Goal: Find contact information: Find contact information

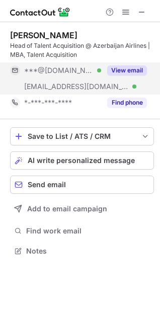
scroll to position [244, 160]
click at [120, 67] on button "View email" at bounding box center [127, 70] width 40 height 10
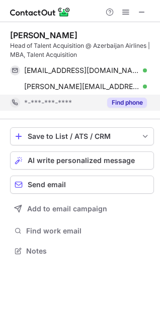
click at [121, 98] on button "Find phone" at bounding box center [127, 103] width 40 height 10
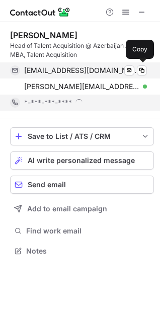
click at [97, 77] on div "[EMAIL_ADDRESS][DOMAIN_NAME] Verified Send email Copy" at bounding box center [78, 70] width 137 height 16
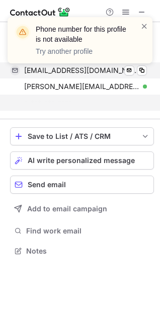
scroll to position [228, 160]
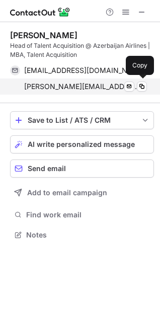
click at [34, 84] on span "[PERSON_NAME][EMAIL_ADDRESS][PERSON_NAME][DOMAIN_NAME]" at bounding box center [81, 86] width 115 height 9
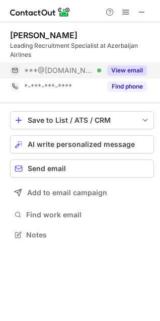
click at [118, 70] on button "View email" at bounding box center [127, 70] width 40 height 10
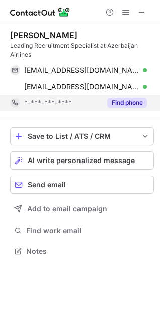
click at [121, 101] on button "Find phone" at bounding box center [127, 103] width 40 height 10
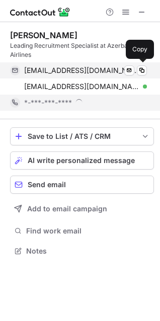
click at [91, 71] on span "[EMAIL_ADDRESS][DOMAIN_NAME]" at bounding box center [81, 70] width 115 height 9
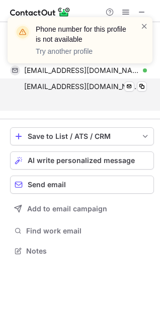
scroll to position [228, 160]
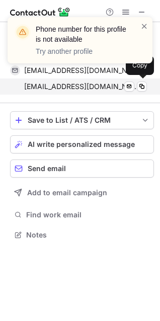
click at [56, 85] on span "[EMAIL_ADDRESS][DOMAIN_NAME]" at bounding box center [81, 86] width 115 height 9
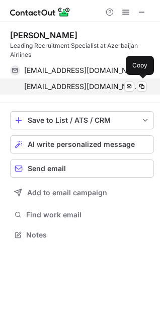
click at [66, 80] on div "[EMAIL_ADDRESS][DOMAIN_NAME] Verified Send email Copy" at bounding box center [78, 86] width 137 height 16
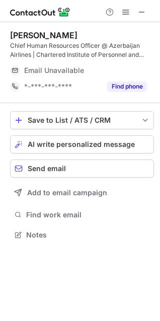
scroll to position [244, 160]
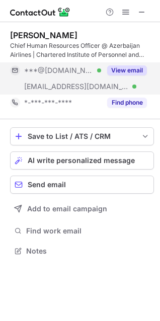
click at [118, 66] on button "View email" at bounding box center [127, 70] width 40 height 10
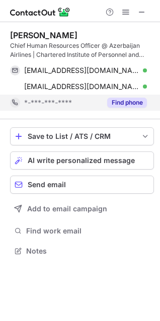
click at [125, 105] on button "Find phone" at bounding box center [127, 103] width 40 height 10
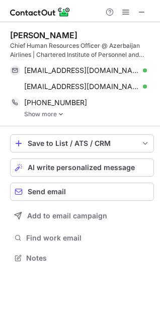
scroll to position [251, 160]
click at [58, 119] on div "[PERSON_NAME] Chief Human Resources Officer @ Azerbaijan Airlines | Chartered I…" at bounding box center [82, 74] width 144 height 104
click at [59, 111] on img at bounding box center [61, 114] width 6 height 7
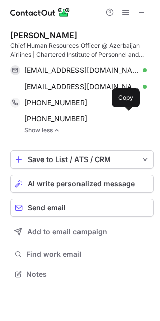
scroll to position [267, 160]
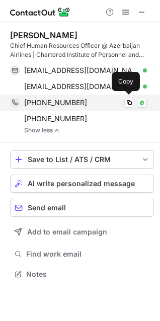
click at [73, 105] on span "[PHONE_NUMBER]" at bounding box center [55, 102] width 63 height 9
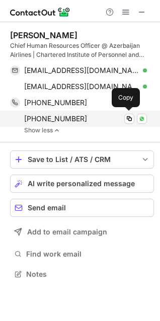
click at [58, 124] on div "[PHONE_NUMBER] Copy WhatsApp" at bounding box center [78, 119] width 137 height 16
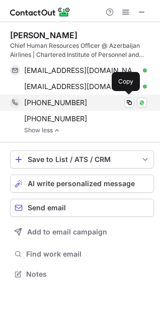
click at [49, 108] on div "[PHONE_NUMBER] Copy WhatsApp" at bounding box center [78, 103] width 137 height 16
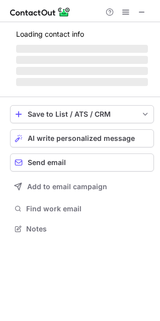
scroll to position [235, 160]
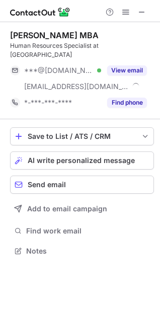
click at [127, 51] on div "[PERSON_NAME] MBA Human Resources Specialist at SOCAR ***@[DOMAIN_NAME] Verifie…" at bounding box center [82, 70] width 144 height 80
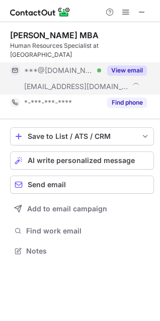
click at [127, 65] on button "View email" at bounding box center [127, 70] width 40 height 10
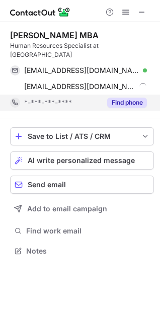
click at [124, 98] on button "Find phone" at bounding box center [127, 103] width 40 height 10
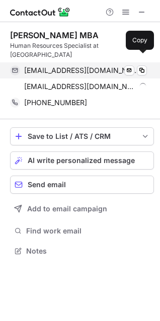
click at [96, 66] on span "[EMAIL_ADDRESS][DOMAIN_NAME]" at bounding box center [81, 70] width 115 height 9
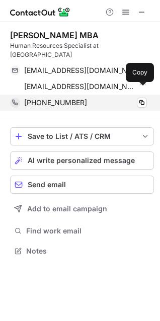
click at [60, 98] on span "[PHONE_NUMBER]" at bounding box center [55, 102] width 63 height 9
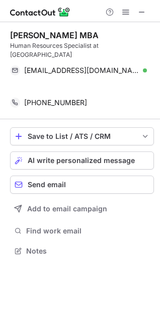
scroll to position [219, 160]
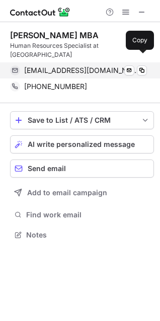
click at [73, 66] on span "[EMAIL_ADDRESS][DOMAIN_NAME]" at bounding box center [81, 70] width 115 height 9
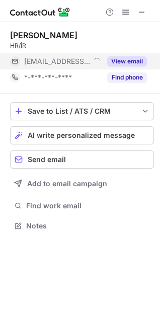
click at [116, 59] on button "View email" at bounding box center [127, 61] width 40 height 10
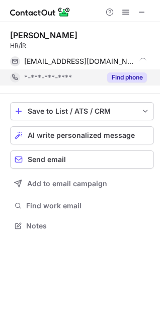
click at [119, 76] on button "Find phone" at bounding box center [127, 77] width 40 height 10
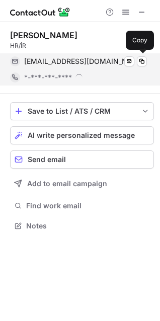
click at [101, 62] on span "[EMAIL_ADDRESS][DOMAIN_NAME]" at bounding box center [80, 61] width 112 height 9
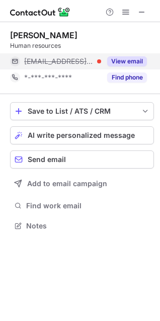
click at [126, 64] on button "View email" at bounding box center [127, 61] width 40 height 10
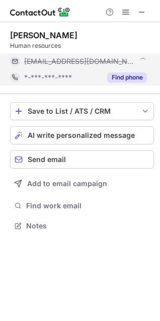
click at [125, 82] on button "Find phone" at bounding box center [127, 77] width 40 height 10
click at [97, 63] on div "[EMAIL_ADDRESS][DOMAIN_NAME]" at bounding box center [85, 61] width 123 height 9
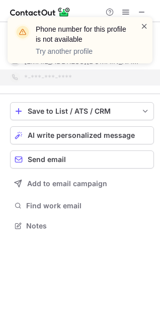
click at [145, 28] on span at bounding box center [144, 26] width 8 height 10
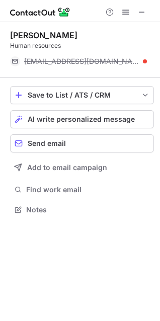
scroll to position [203, 160]
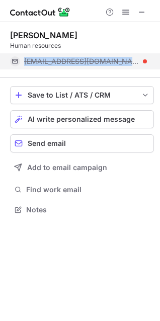
drag, startPoint x: 23, startPoint y: 62, endPoint x: 101, endPoint y: 66, distance: 78.1
click at [101, 66] on div "[EMAIL_ADDRESS][DOMAIN_NAME]" at bounding box center [78, 61] width 137 height 16
copy span "[EMAIL_ADDRESS][DOMAIN_NAME]"
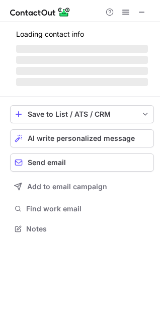
scroll to position [219, 160]
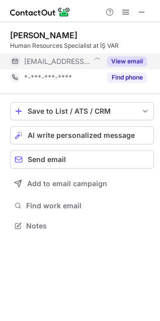
click at [126, 62] on button "View email" at bounding box center [127, 61] width 40 height 10
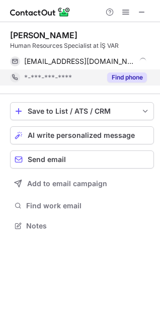
click at [128, 80] on button "Find phone" at bounding box center [127, 77] width 40 height 10
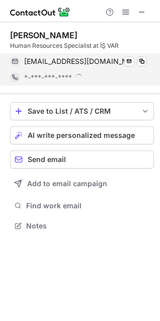
click at [94, 58] on span "[EMAIL_ADDRESS][DOMAIN_NAME]" at bounding box center [80, 61] width 112 height 9
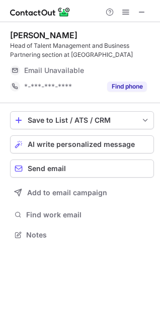
scroll to position [228, 160]
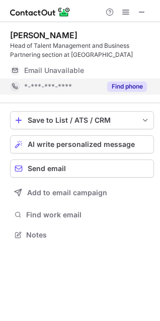
click at [122, 90] on button "Find phone" at bounding box center [127, 86] width 40 height 10
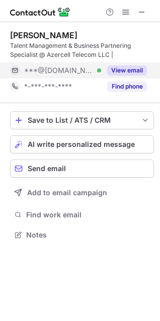
click at [129, 72] on button "View email" at bounding box center [127, 70] width 40 height 10
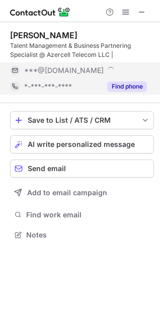
click at [123, 83] on button "Find phone" at bounding box center [127, 86] width 40 height 10
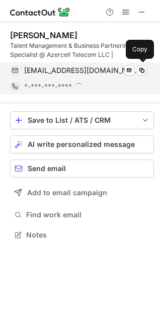
click at [84, 68] on span "[EMAIL_ADDRESS][DOMAIN_NAME]" at bounding box center [81, 70] width 115 height 9
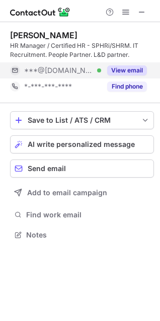
click at [121, 71] on button "View email" at bounding box center [127, 70] width 40 height 10
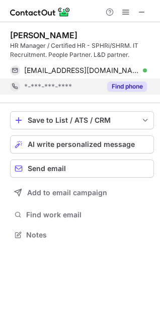
click at [120, 88] on button "Find phone" at bounding box center [127, 86] width 40 height 10
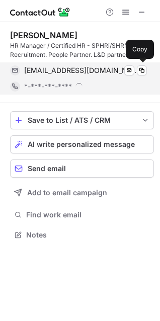
click at [100, 78] on div "[EMAIL_ADDRESS][DOMAIN_NAME] Verified Send email Copy" at bounding box center [78, 70] width 137 height 16
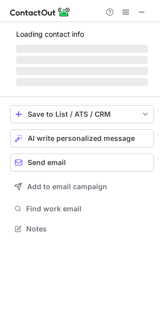
scroll to position [219, 160]
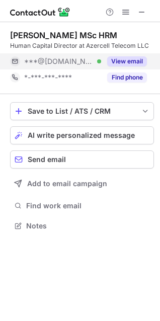
click at [118, 60] on button "View email" at bounding box center [127, 61] width 40 height 10
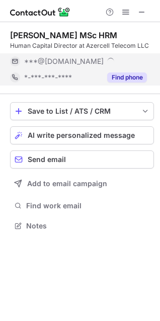
click at [119, 73] on button "Find phone" at bounding box center [127, 77] width 40 height 10
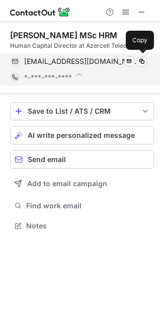
click at [92, 64] on span "[EMAIL_ADDRESS][DOMAIN_NAME]" at bounding box center [81, 61] width 115 height 9
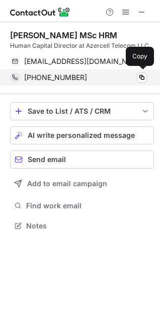
click at [68, 79] on span "[PHONE_NUMBER]" at bounding box center [55, 77] width 63 height 9
click at [57, 79] on span "[PHONE_NUMBER]" at bounding box center [55, 77] width 63 height 9
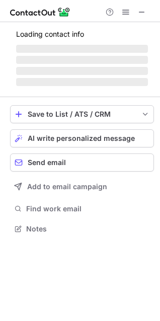
scroll to position [228, 160]
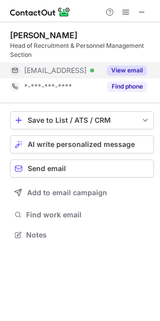
click at [132, 74] on button "View email" at bounding box center [127, 70] width 40 height 10
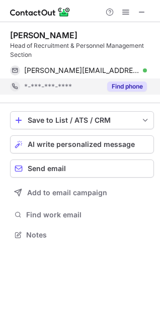
click at [123, 82] on button "Find phone" at bounding box center [127, 86] width 40 height 10
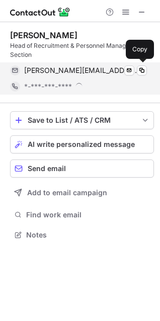
click at [100, 70] on span "[PERSON_NAME][EMAIL_ADDRESS]" at bounding box center [81, 70] width 115 height 9
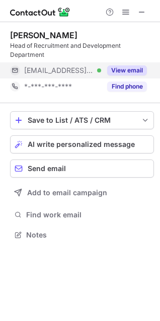
click at [120, 68] on button "View email" at bounding box center [127, 70] width 40 height 10
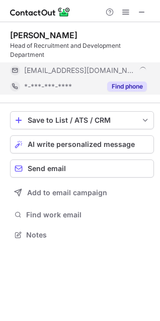
click at [125, 91] on button "Find phone" at bounding box center [127, 86] width 40 height 10
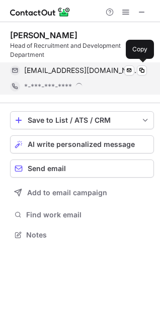
click at [95, 69] on div "[EMAIL_ADDRESS][DOMAIN_NAME] Verified" at bounding box center [85, 70] width 123 height 9
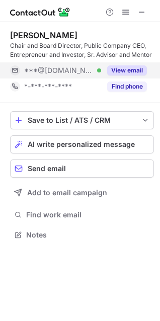
click at [116, 71] on button "View email" at bounding box center [127, 70] width 40 height 10
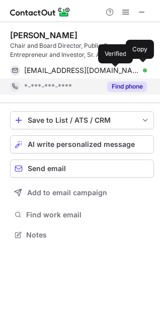
click at [116, 87] on button "Find phone" at bounding box center [127, 86] width 40 height 10
click at [101, 85] on div "*-***-***-****" at bounding box center [62, 86] width 77 height 9
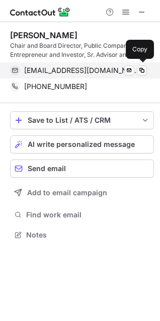
click at [90, 75] on div "[EMAIL_ADDRESS][DOMAIN_NAME] Verified Send email Copy" at bounding box center [78, 70] width 137 height 16
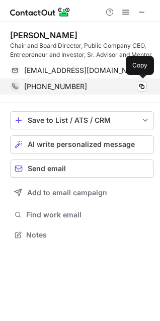
click at [73, 81] on div "[PHONE_NUMBER] Copy" at bounding box center [78, 86] width 137 height 16
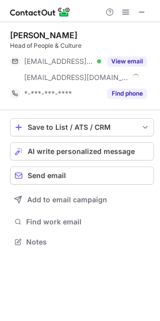
scroll to position [235, 160]
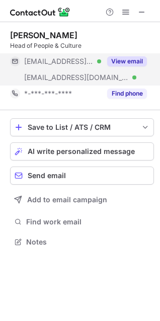
click at [133, 61] on button "View email" at bounding box center [127, 61] width 40 height 10
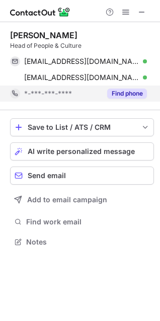
click at [125, 95] on button "Find phone" at bounding box center [127, 94] width 40 height 10
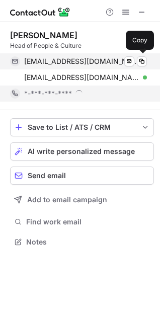
click at [108, 53] on div "[EMAIL_ADDRESS][DOMAIN_NAME] Verified Send email Copy" at bounding box center [78, 61] width 137 height 16
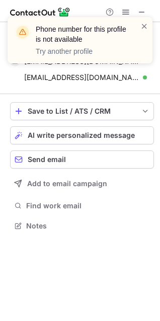
scroll to position [219, 160]
click at [146, 26] on span at bounding box center [144, 26] width 8 height 10
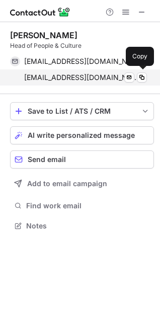
click at [70, 83] on div "[EMAIL_ADDRESS][DOMAIN_NAME] Verified Send email Copy" at bounding box center [78, 77] width 137 height 16
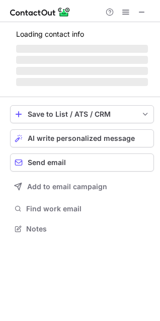
scroll to position [244, 160]
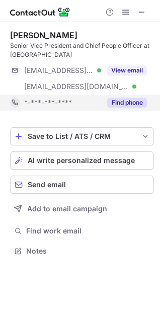
click at [123, 66] on button "View email" at bounding box center [127, 70] width 40 height 10
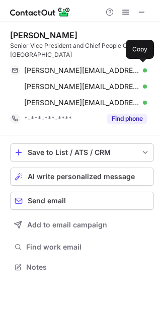
scroll to position [260, 160]
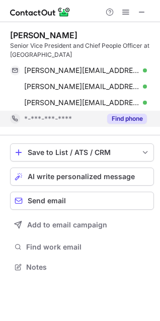
click at [118, 120] on button "Find phone" at bounding box center [127, 119] width 40 height 10
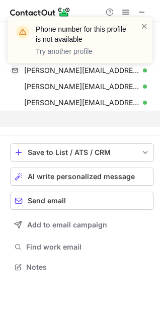
click at [150, 26] on div "Phone number for this profile is not available Try another profile" at bounding box center [80, 40] width 145 height 46
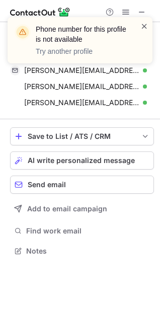
click at [145, 25] on span at bounding box center [144, 26] width 8 height 10
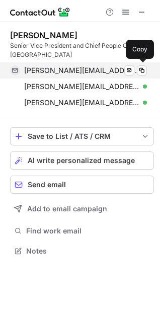
click at [100, 70] on span "[PERSON_NAME][EMAIL_ADDRESS][PERSON_NAME][DOMAIN_NAME]" at bounding box center [81, 70] width 115 height 9
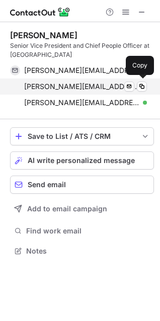
click at [78, 91] on div "[PERSON_NAME][EMAIL_ADDRESS][PERSON_NAME][DOMAIN_NAME] Verified Send email Copy" at bounding box center [78, 86] width 137 height 16
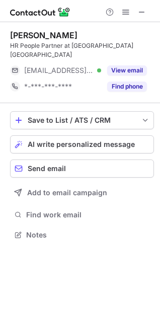
scroll to position [219, 160]
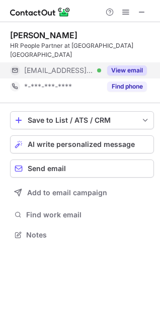
click at [122, 65] on button "View email" at bounding box center [127, 70] width 40 height 10
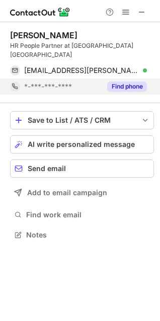
click at [122, 78] on div "Find phone" at bounding box center [124, 86] width 46 height 16
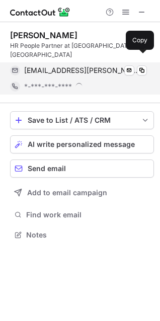
click at [93, 66] on span "[EMAIL_ADDRESS][PERSON_NAME][DOMAIN_NAME]" at bounding box center [81, 70] width 115 height 9
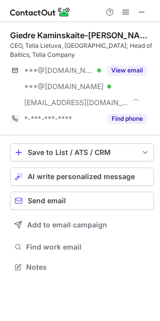
scroll to position [260, 160]
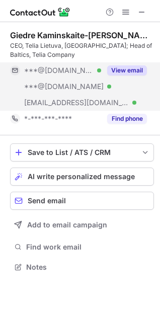
click at [139, 74] on button "View email" at bounding box center [127, 70] width 40 height 10
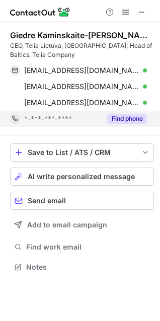
click at [123, 120] on button "Find phone" at bounding box center [127, 119] width 40 height 10
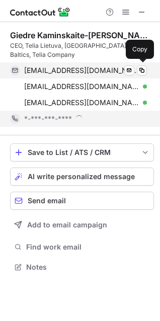
click at [102, 76] on div "[EMAIL_ADDRESS][DOMAIN_NAME] Verified Send email Copy" at bounding box center [78, 70] width 137 height 16
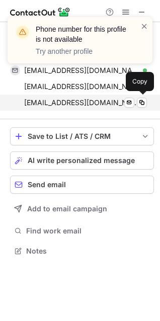
scroll to position [244, 160]
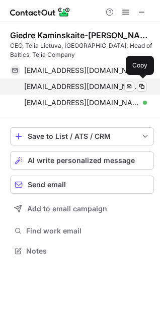
click at [96, 92] on div "[EMAIL_ADDRESS][DOMAIN_NAME] Verified Send email Copy" at bounding box center [78, 86] width 137 height 16
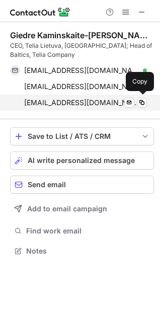
click at [54, 101] on span "[EMAIL_ADDRESS][DOMAIN_NAME]" at bounding box center [81, 102] width 115 height 9
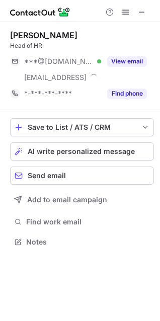
scroll to position [235, 160]
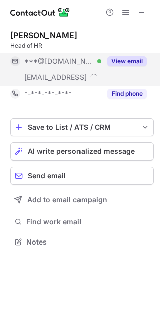
click at [116, 62] on button "View email" at bounding box center [127, 61] width 40 height 10
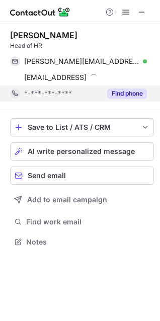
click at [128, 92] on button "Find phone" at bounding box center [127, 94] width 40 height 10
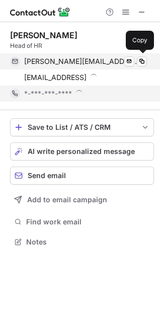
click at [99, 57] on span "[PERSON_NAME][EMAIL_ADDRESS][DOMAIN_NAME]" at bounding box center [81, 61] width 115 height 9
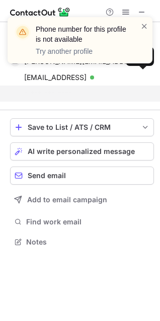
scroll to position [219, 160]
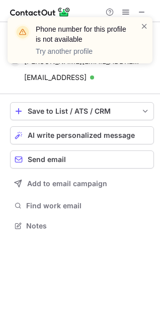
click at [85, 80] on div "Phone number for this profile is not available Try another profile" at bounding box center [79, 44] width 161 height 74
click at [144, 29] on span at bounding box center [144, 26] width 8 height 10
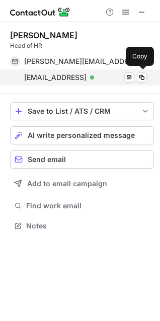
click at [83, 76] on span "[EMAIL_ADDRESS]" at bounding box center [55, 77] width 62 height 9
click at [53, 80] on span "[EMAIL_ADDRESS]" at bounding box center [55, 77] width 62 height 9
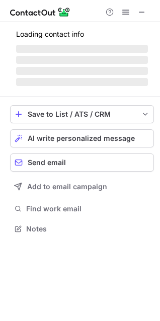
scroll to position [228, 160]
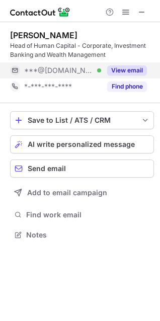
click at [120, 68] on button "View email" at bounding box center [127, 70] width 40 height 10
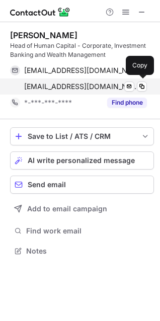
scroll to position [244, 160]
click at [122, 85] on span "[EMAIL_ADDRESS][DOMAIN_NAME]" at bounding box center [81, 86] width 115 height 9
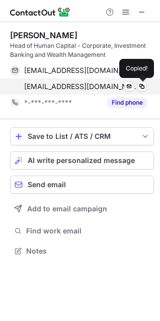
click at [112, 94] on div "[EMAIL_ADDRESS][DOMAIN_NAME] Verified Send email Copied!" at bounding box center [78, 86] width 137 height 16
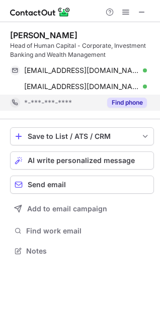
click at [118, 103] on button "Find phone" at bounding box center [127, 103] width 40 height 10
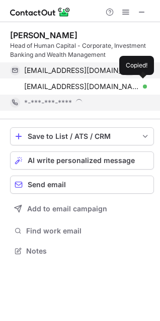
click at [97, 72] on span "[EMAIL_ADDRESS][DOMAIN_NAME]" at bounding box center [81, 70] width 115 height 9
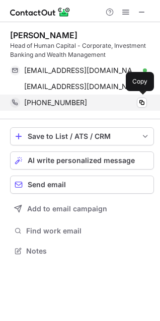
click at [59, 105] on span "[PHONE_NUMBER]" at bounding box center [55, 102] width 63 height 9
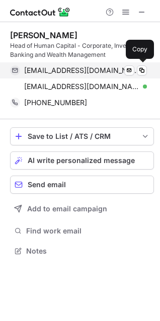
click at [85, 69] on span "[EMAIL_ADDRESS][DOMAIN_NAME]" at bounding box center [81, 70] width 115 height 9
